Goal: Task Accomplishment & Management: Manage account settings

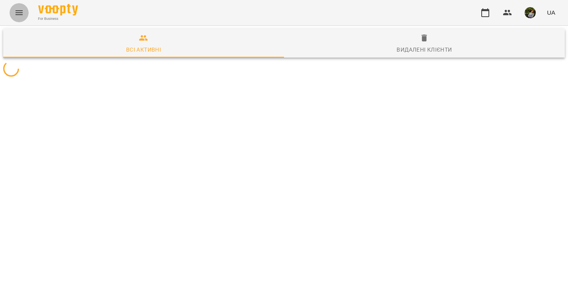
click at [20, 13] on icon "Menu" at bounding box center [19, 12] width 7 height 5
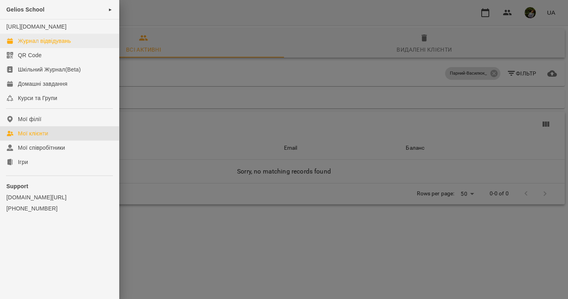
click at [43, 45] on div "Журнал відвідувань" at bounding box center [44, 41] width 53 height 8
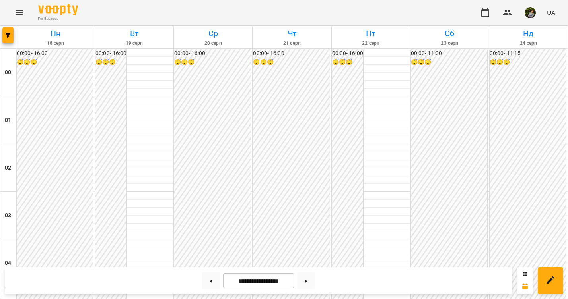
scroll to position [779, 0]
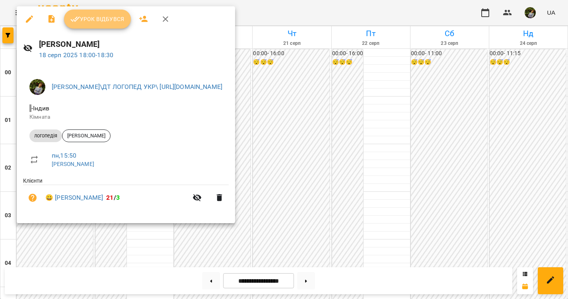
click at [108, 18] on span "Урок відбувся" at bounding box center [97, 19] width 54 height 10
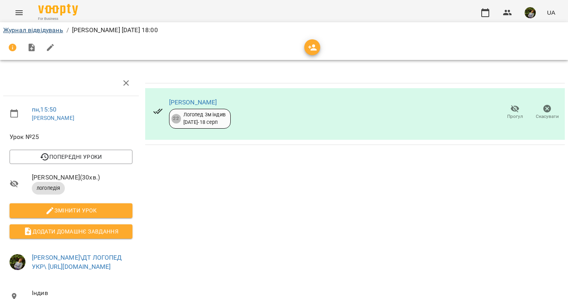
click at [47, 29] on link "Журнал відвідувань" at bounding box center [33, 30] width 60 height 8
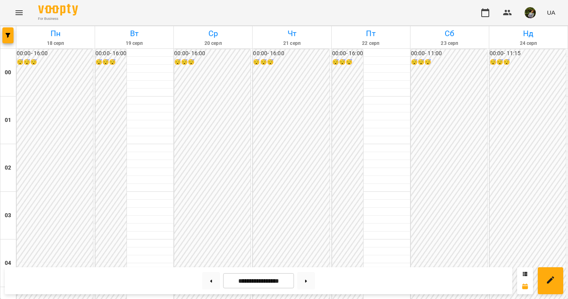
scroll to position [352, 0]
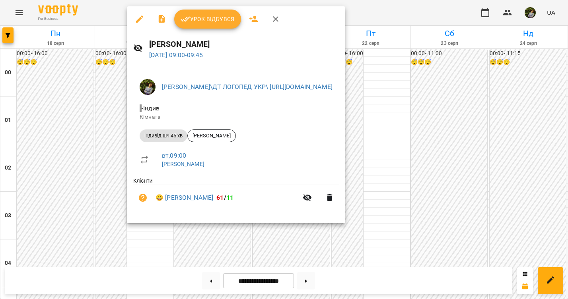
click at [155, 253] on div at bounding box center [284, 149] width 568 height 299
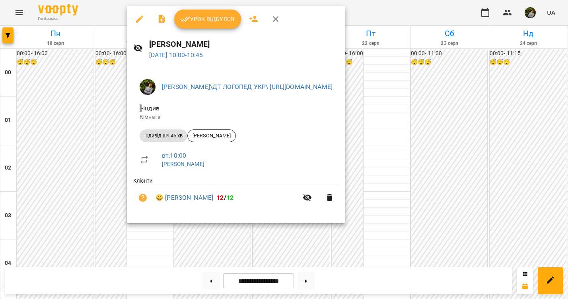
click at [158, 250] on div at bounding box center [284, 149] width 568 height 299
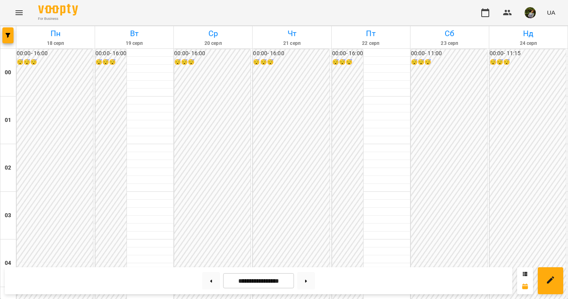
scroll to position [798, 0]
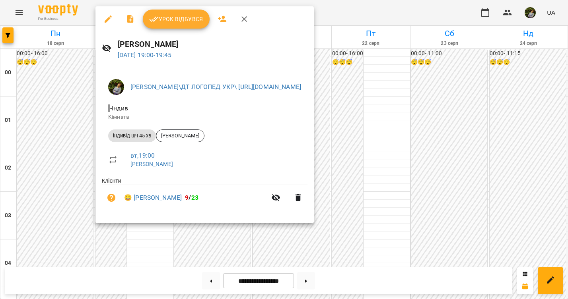
click at [71, 151] on div at bounding box center [284, 149] width 568 height 299
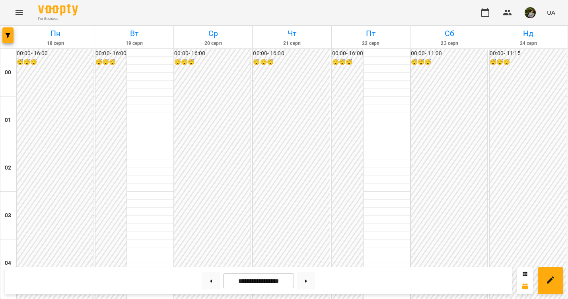
scroll to position [863, 0]
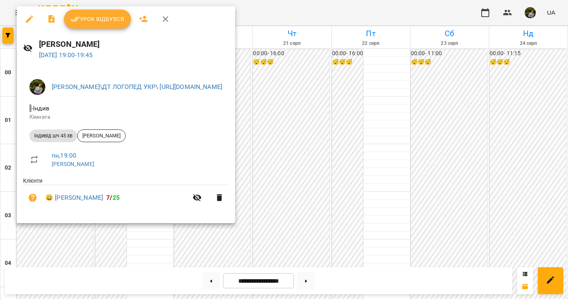
click at [426, 100] on div at bounding box center [284, 149] width 568 height 299
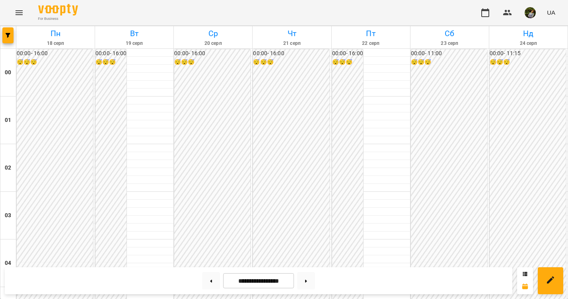
click at [19, 15] on icon "Menu" at bounding box center [19, 12] width 7 height 5
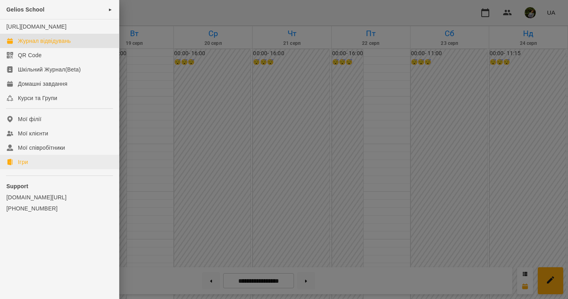
click at [23, 166] on div "Ігри" at bounding box center [23, 162] width 10 height 8
